Goal: Task Accomplishment & Management: Manage account settings

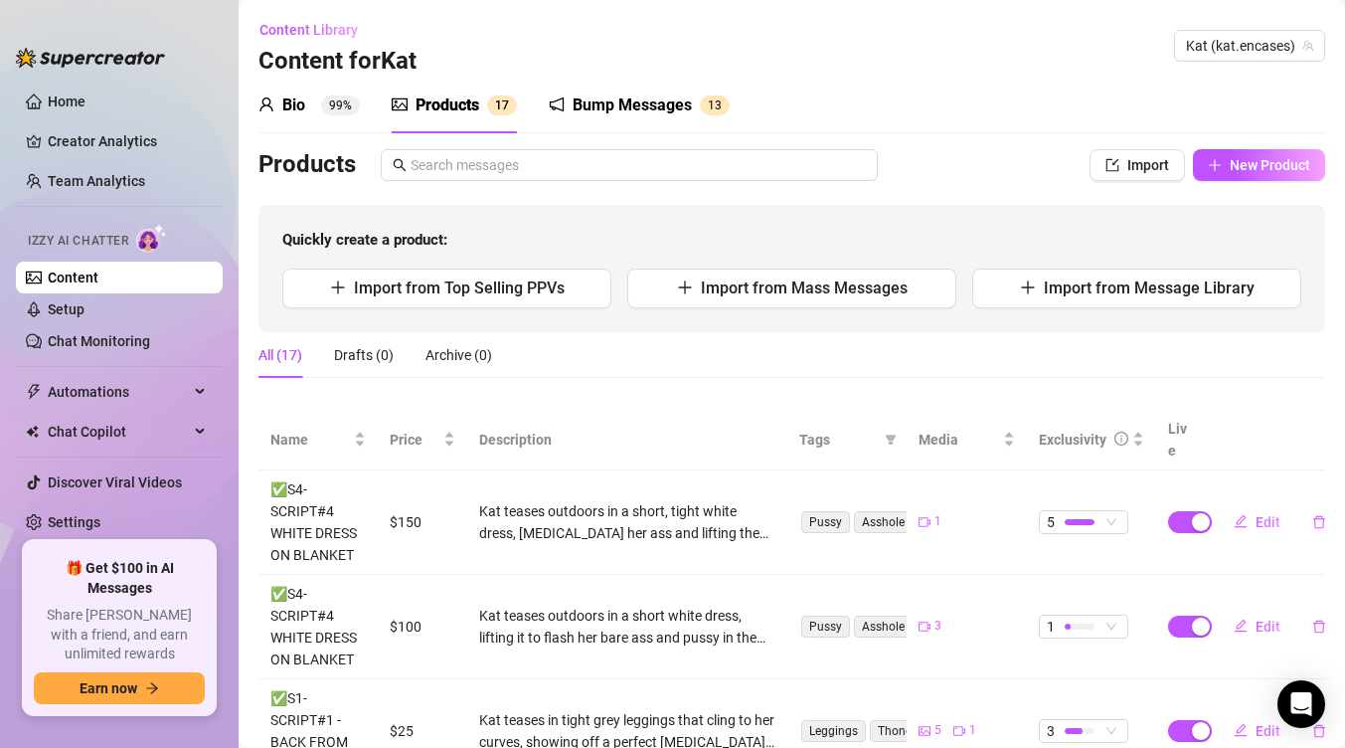
scroll to position [83, 0]
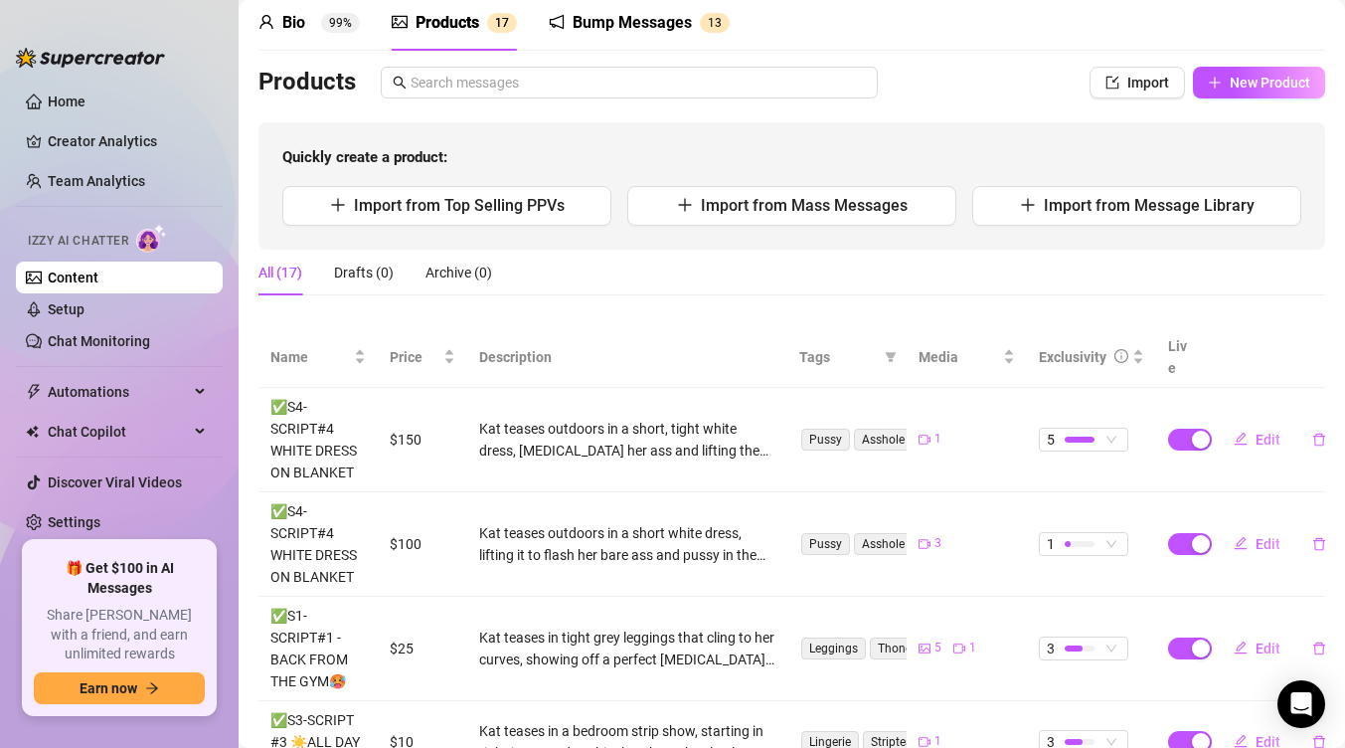
click at [632, 23] on div "Bump Messages" at bounding box center [632, 23] width 119 height 24
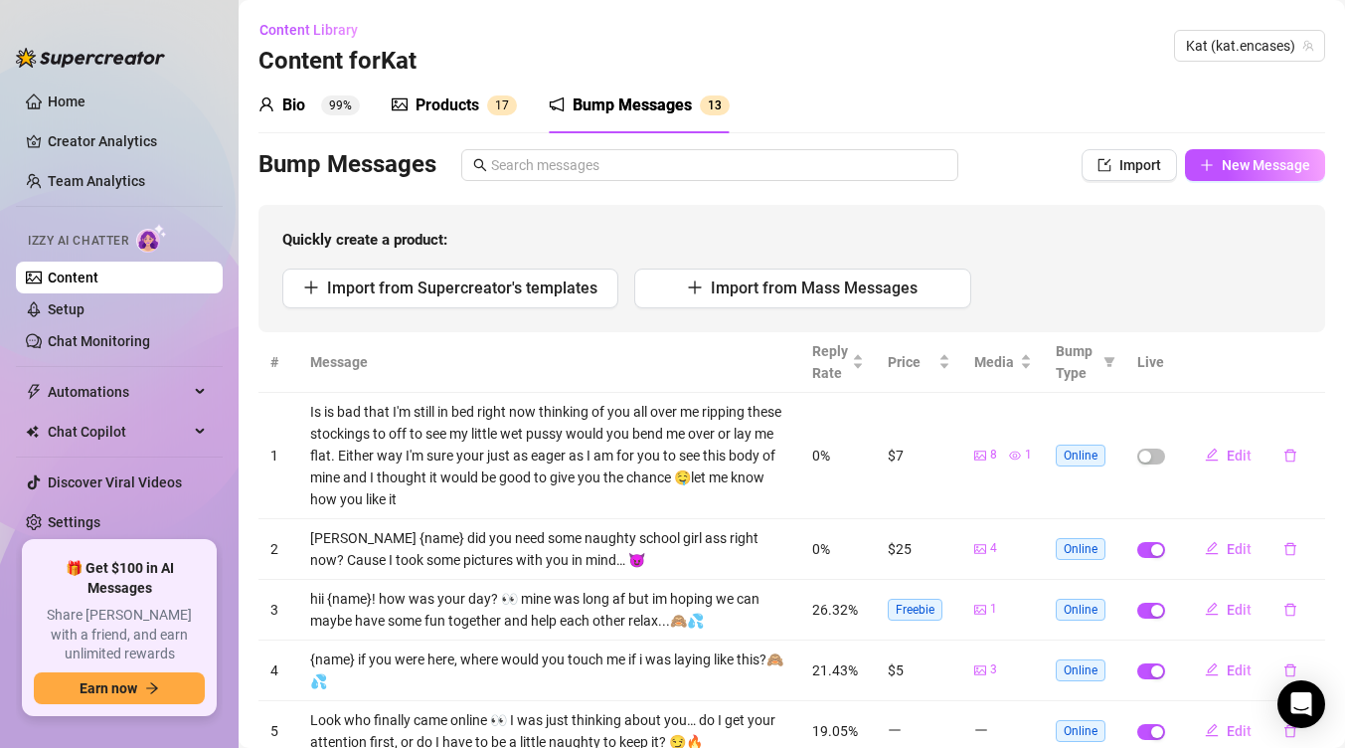
click at [98, 283] on link "Content" at bounding box center [73, 277] width 51 height 16
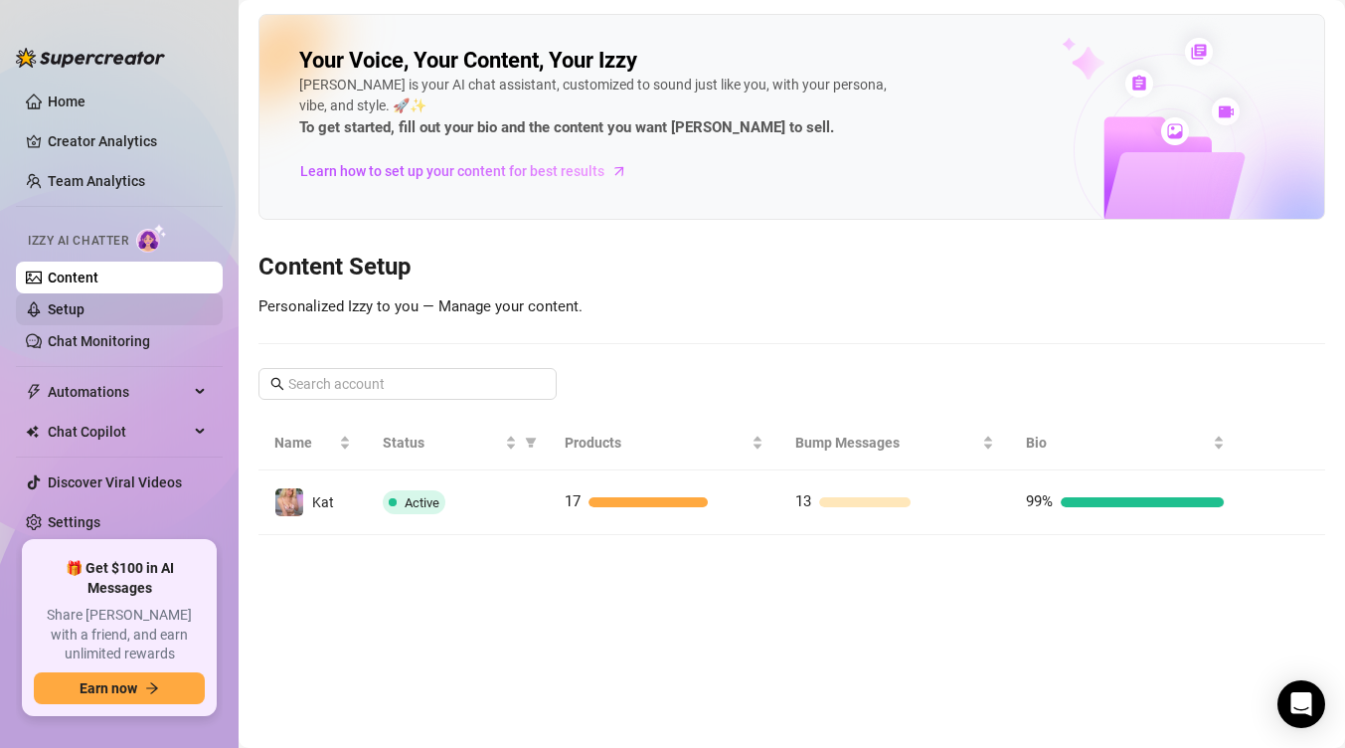
click at [85, 313] on link "Setup" at bounding box center [66, 309] width 37 height 16
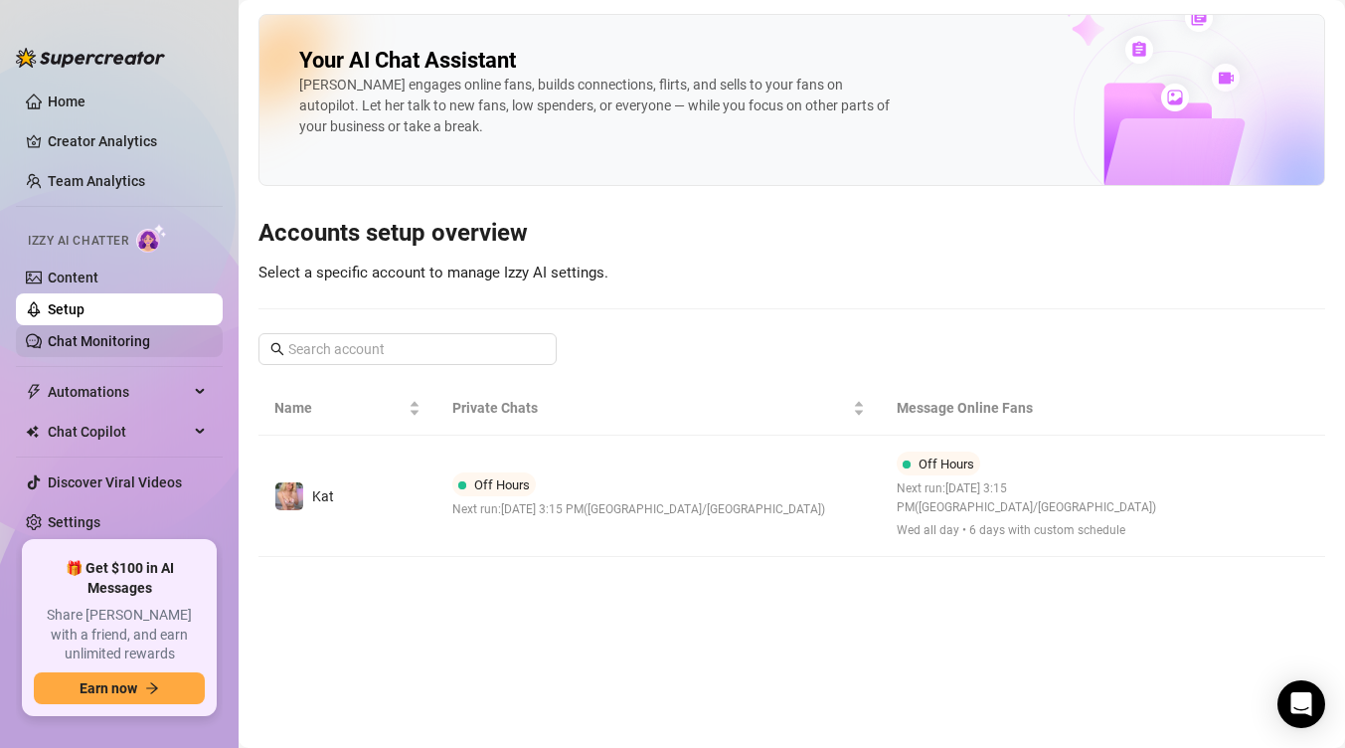
click at [150, 339] on link "Chat Monitoring" at bounding box center [99, 341] width 102 height 16
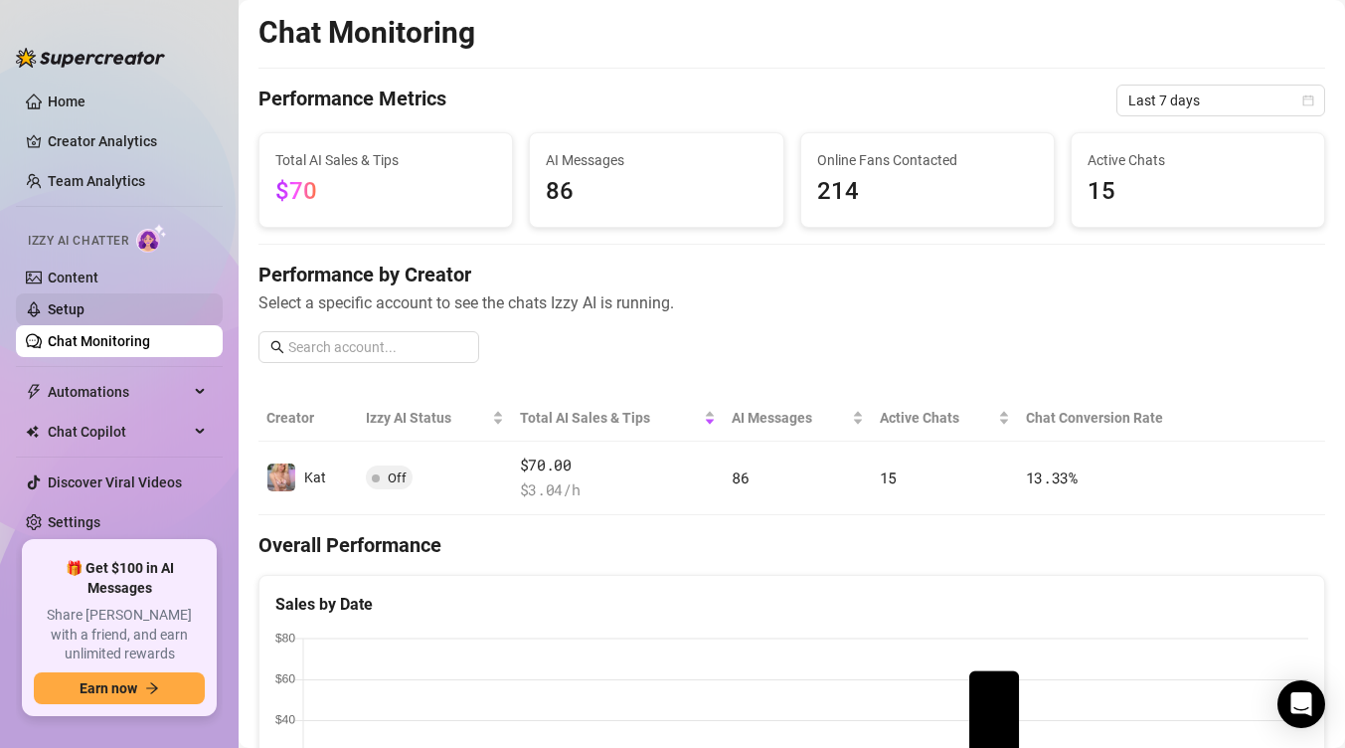
click at [85, 301] on link "Setup" at bounding box center [66, 309] width 37 height 16
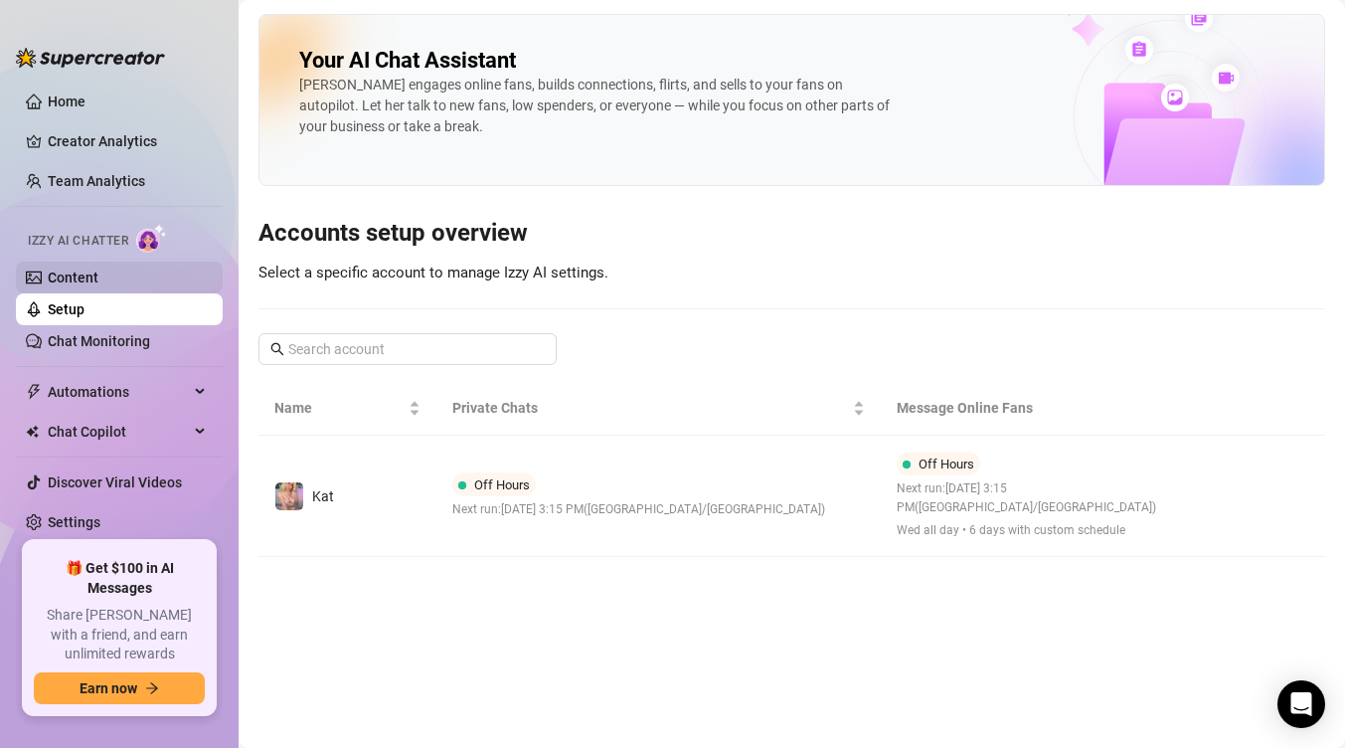
click at [85, 276] on link "Content" at bounding box center [73, 277] width 51 height 16
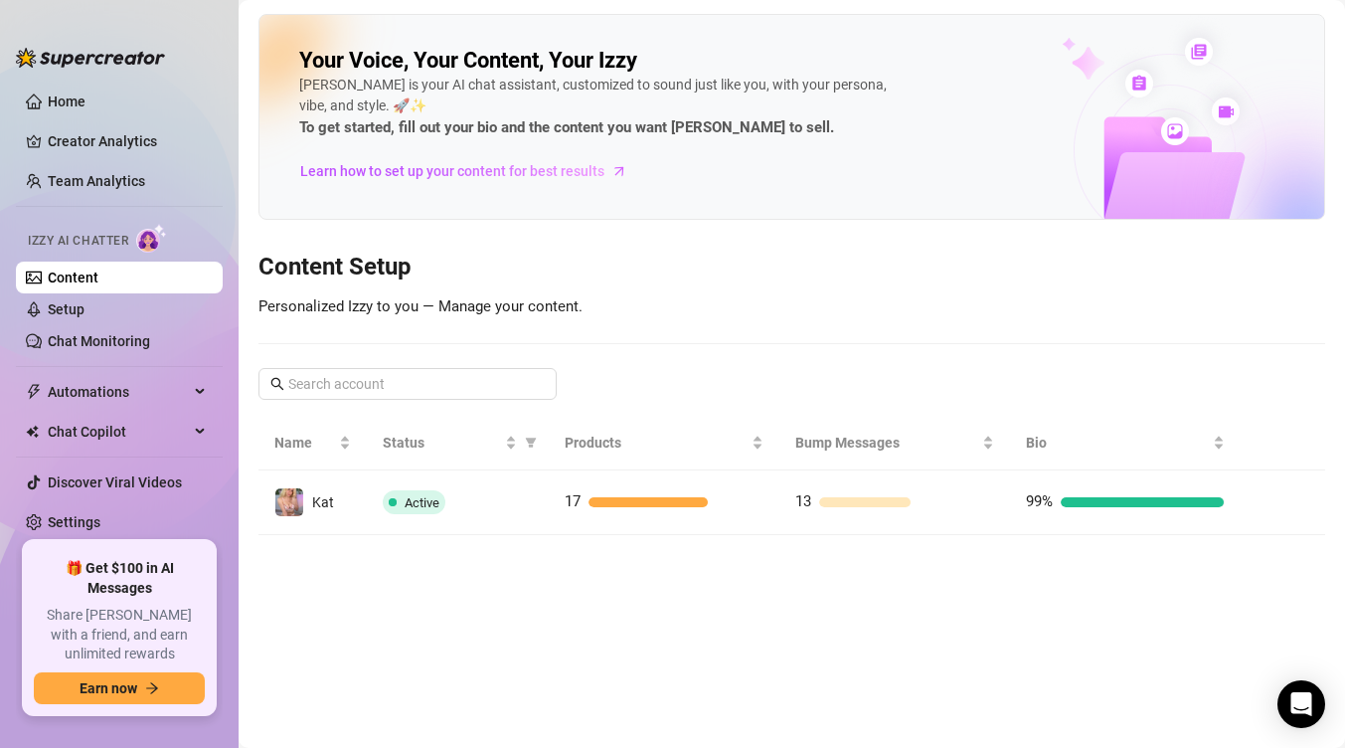
click at [85, 276] on link "Content" at bounding box center [73, 277] width 51 height 16
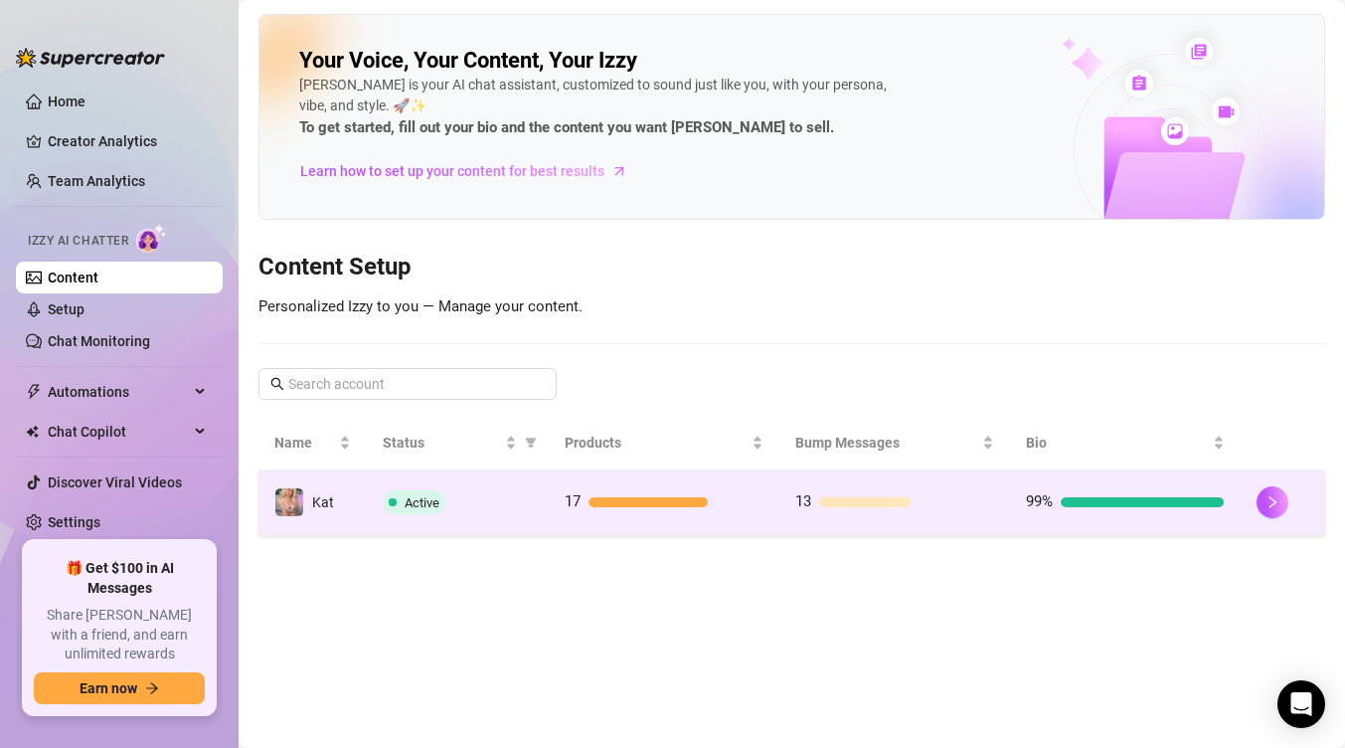
click at [355, 477] on td "Kat" at bounding box center [312, 502] width 108 height 65
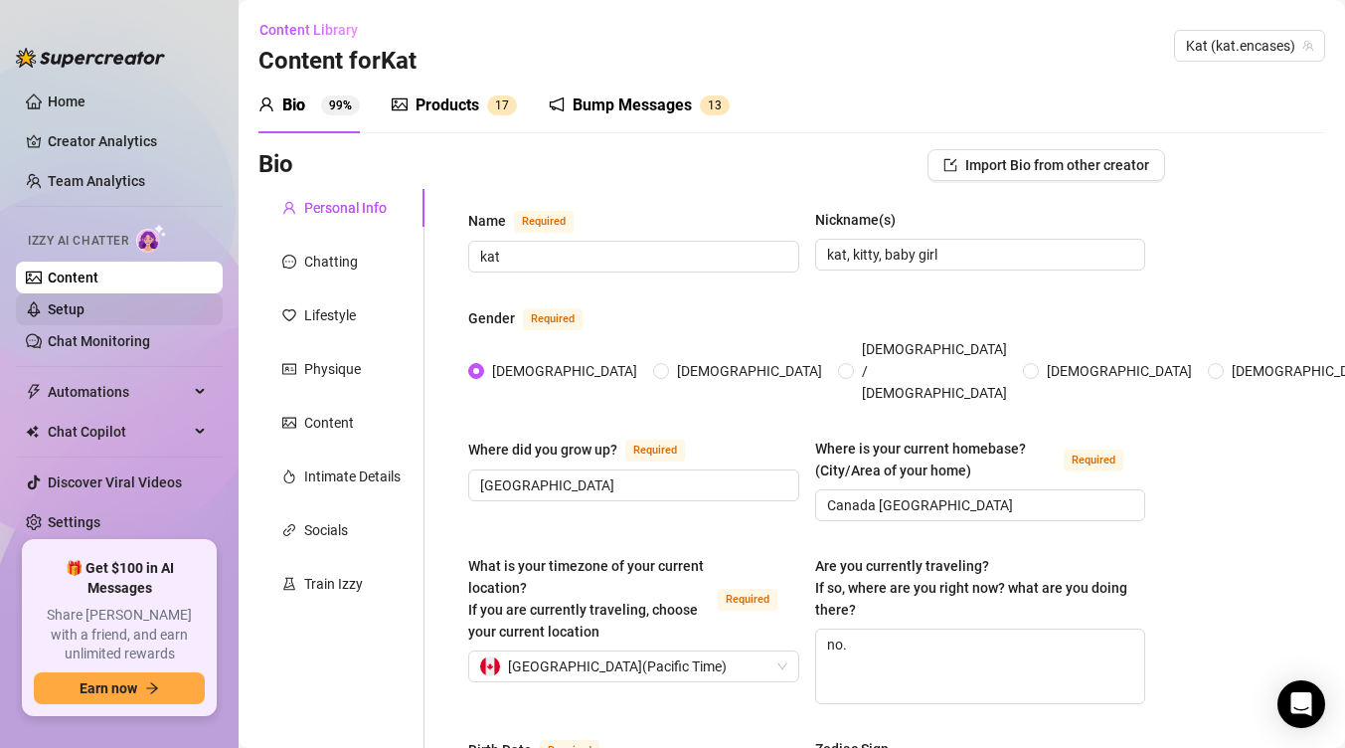
click at [70, 307] on link "Setup" at bounding box center [66, 309] width 37 height 16
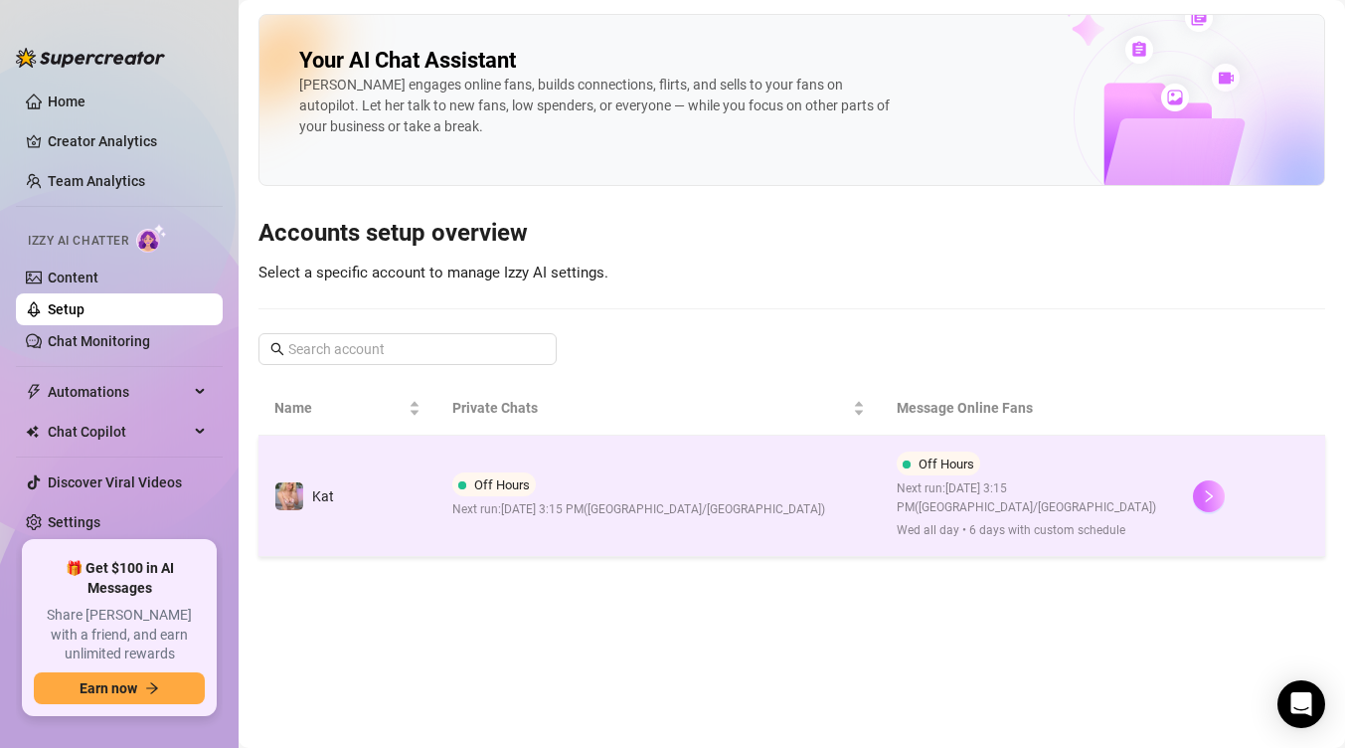
click at [1207, 493] on icon "right" at bounding box center [1209, 496] width 14 height 14
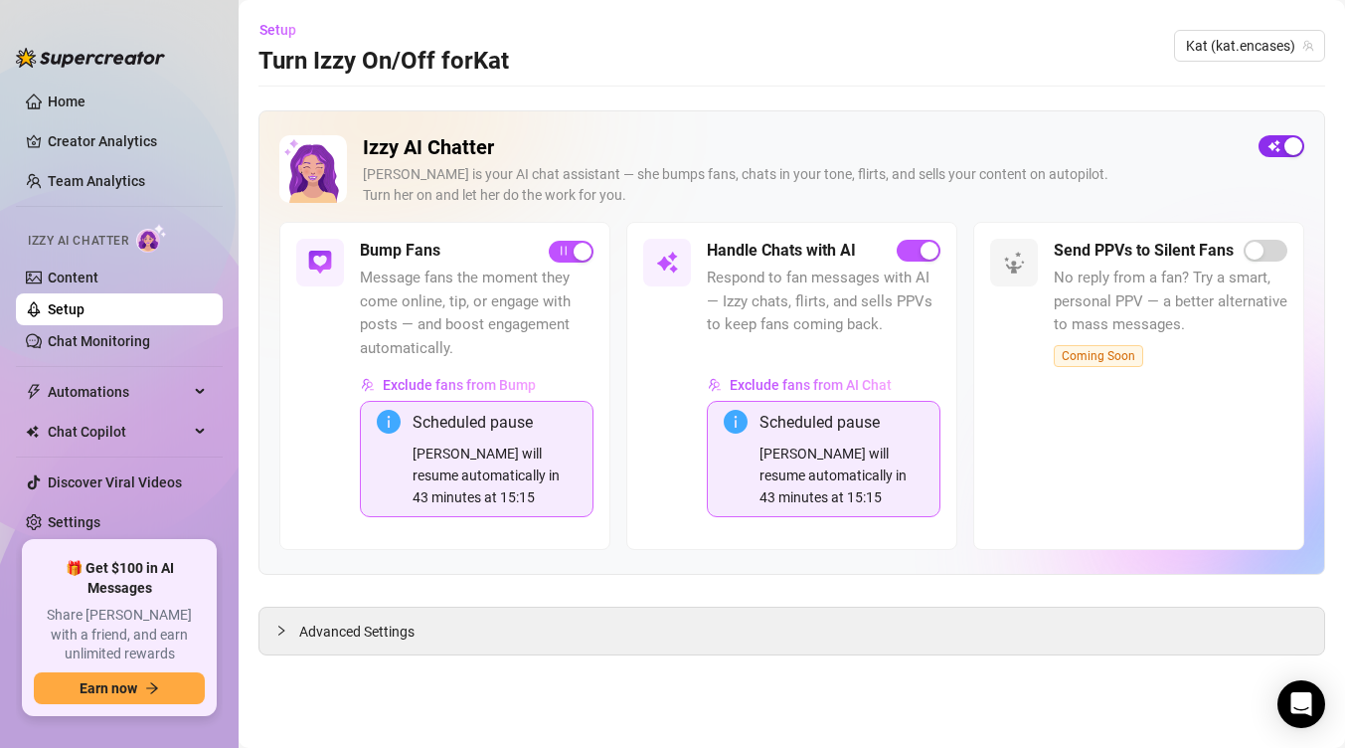
click at [1271, 139] on span "button" at bounding box center [1282, 146] width 46 height 22
